Goal: Task Accomplishment & Management: Use online tool/utility

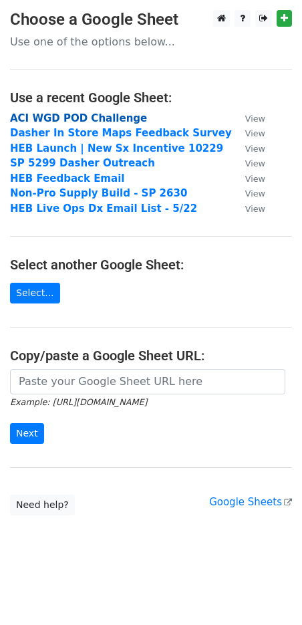
click at [111, 118] on strong "ACI WGD POD Challenge" at bounding box center [78, 118] width 137 height 12
click at [110, 116] on strong "ACI WGD POD Challenge" at bounding box center [78, 118] width 137 height 12
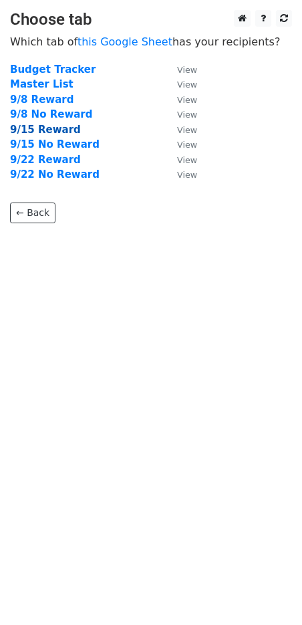
click at [55, 129] on strong "9/15 Reward" at bounding box center [45, 130] width 71 height 12
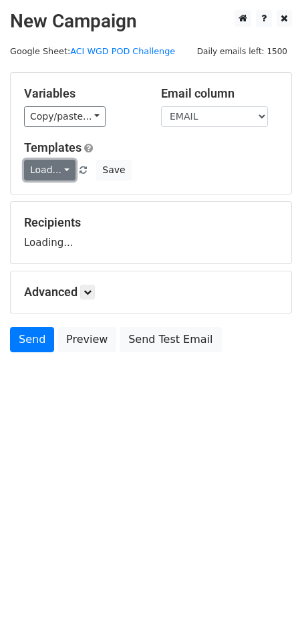
click at [41, 169] on link "Load..." at bounding box center [49, 170] width 51 height 21
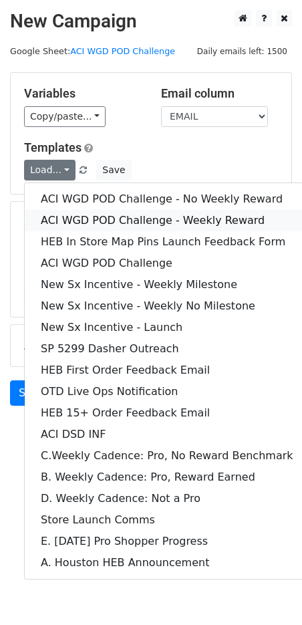
click at [101, 219] on link "ACI WGD POD Challenge - Weekly Reward" at bounding box center [167, 220] width 285 height 21
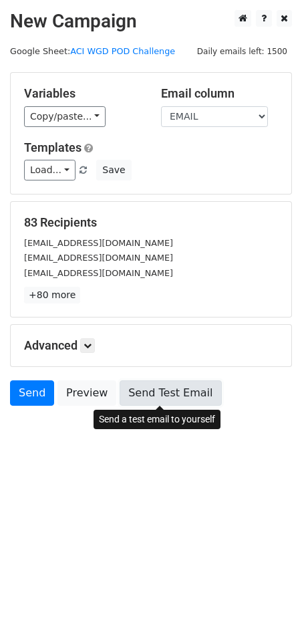
click at [137, 399] on link "Send Test Email" at bounding box center [171, 392] width 102 height 25
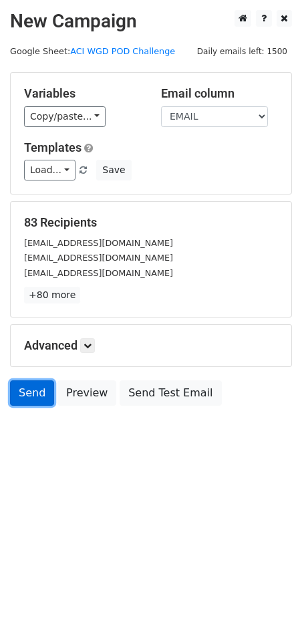
click at [24, 392] on link "Send" at bounding box center [32, 392] width 44 height 25
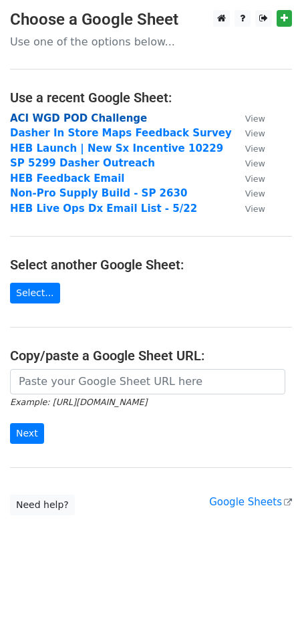
click at [74, 114] on strong "ACI WGD POD Challenge" at bounding box center [78, 118] width 137 height 12
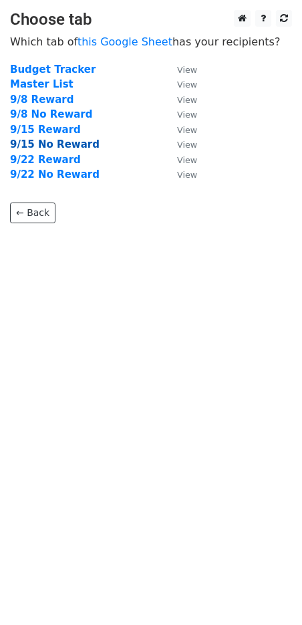
click at [63, 141] on strong "9/15 No Reward" at bounding box center [55, 144] width 90 height 12
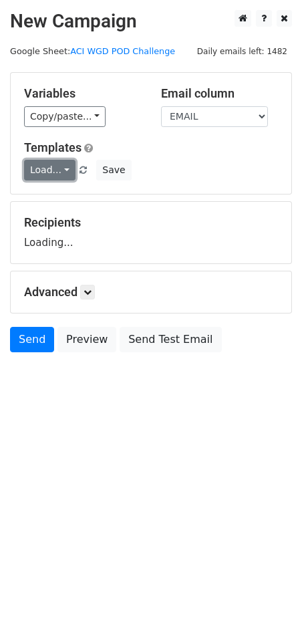
click at [46, 167] on link "Load..." at bounding box center [49, 170] width 51 height 21
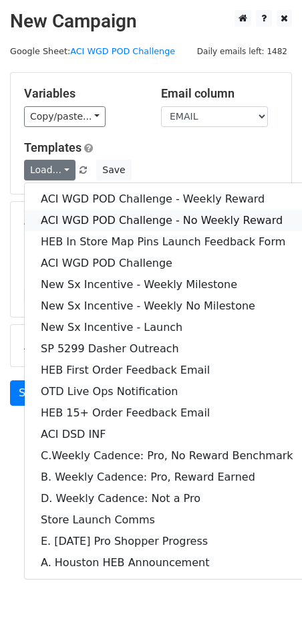
click at [102, 215] on link "ACI WGD POD Challenge - No Weekly Reward" at bounding box center [167, 220] width 285 height 21
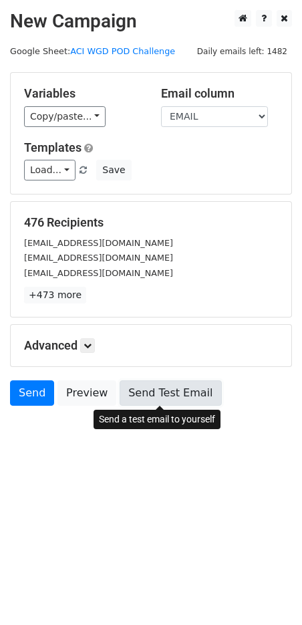
click at [156, 397] on link "Send Test Email" at bounding box center [171, 392] width 102 height 25
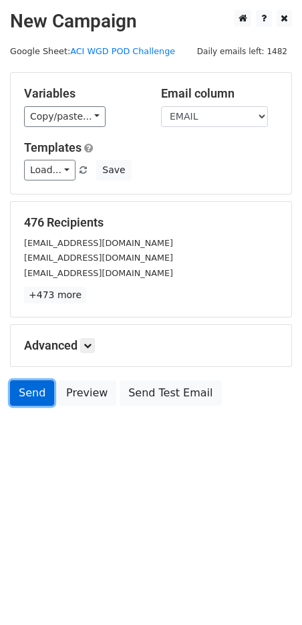
click at [42, 399] on link "Send" at bounding box center [32, 392] width 44 height 25
